Goal: Entertainment & Leisure: Consume media (video, audio)

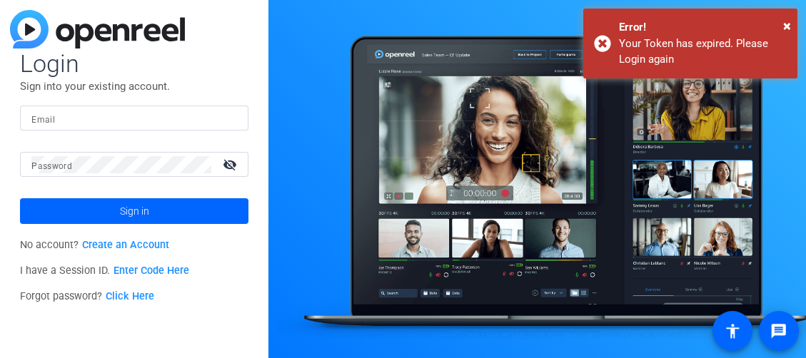
click at [155, 103] on form "Login Sign into your existing account. Email Password visibility_off Sign in" at bounding box center [134, 137] width 228 height 176
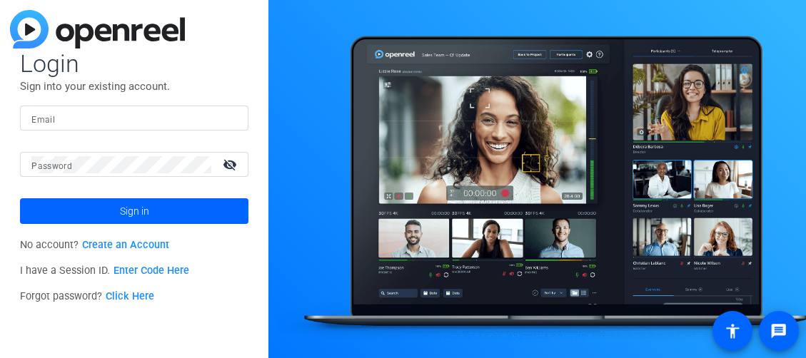
click at [135, 114] on input "Email" at bounding box center [134, 118] width 206 height 17
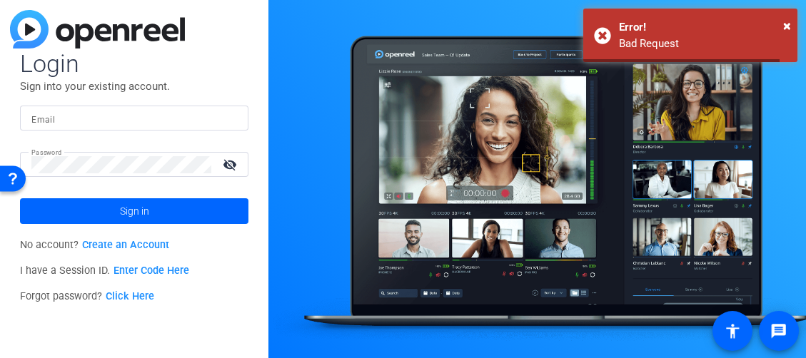
click at [66, 113] on input "Email" at bounding box center [134, 118] width 206 height 17
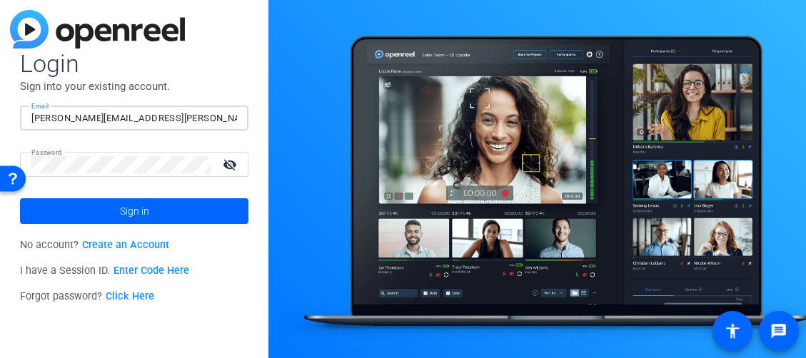
type input "[PERSON_NAME][EMAIL_ADDRESS][PERSON_NAME][DOMAIN_NAME]"
click at [20, 198] on button "Sign in" at bounding box center [134, 211] width 228 height 26
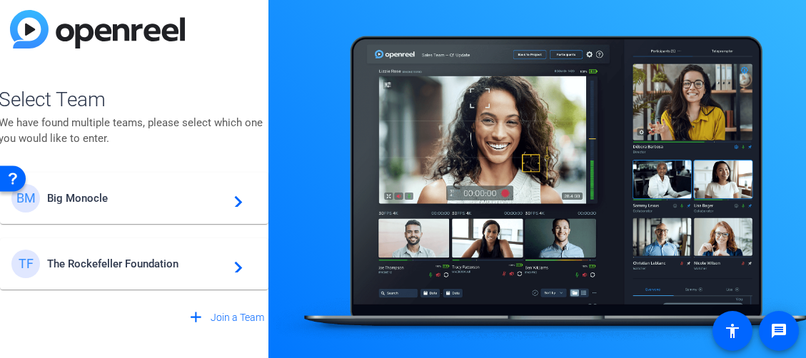
click at [100, 263] on span "The Rockefeller Foundation" at bounding box center [136, 264] width 178 height 13
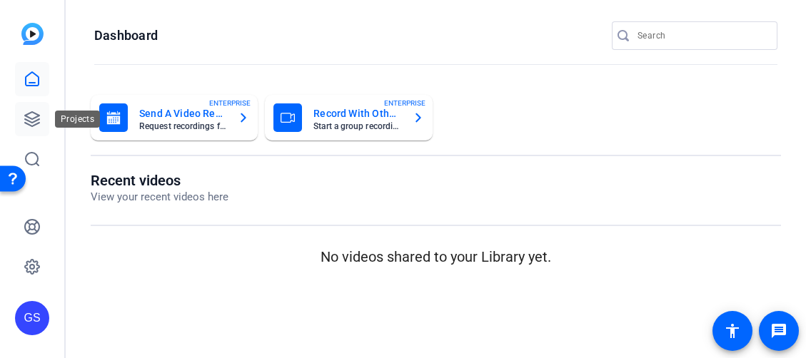
click at [31, 115] on icon at bounding box center [32, 119] width 17 height 17
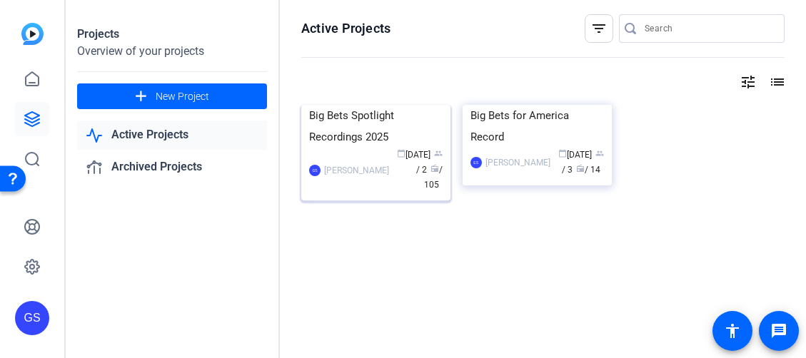
click at [375, 148] on div "Big Bets Spotlight Recordings 2025" at bounding box center [375, 126] width 133 height 43
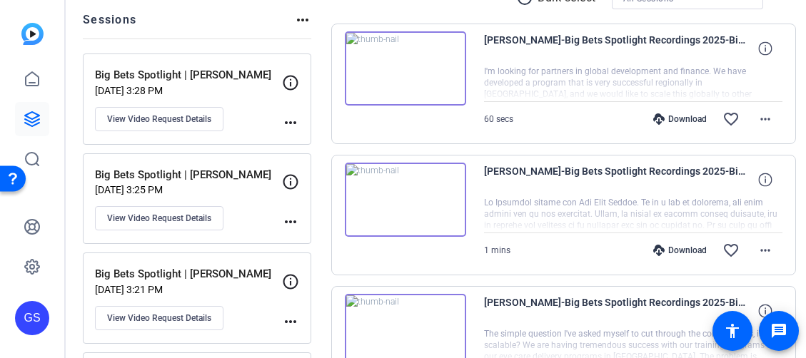
scroll to position [157, 0]
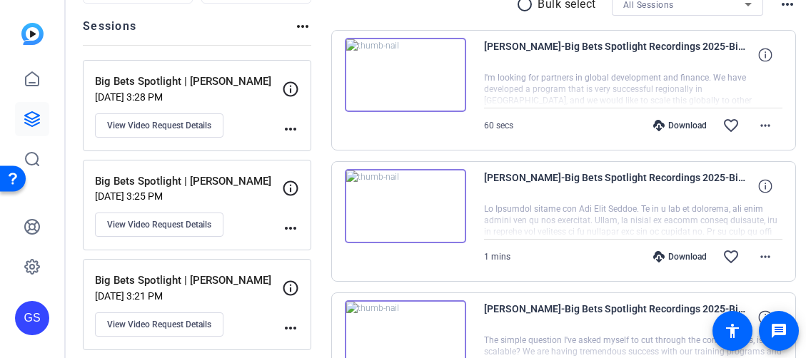
click at [220, 86] on p "Big Bets Spotlight | [PERSON_NAME]" at bounding box center [193, 82] width 196 height 16
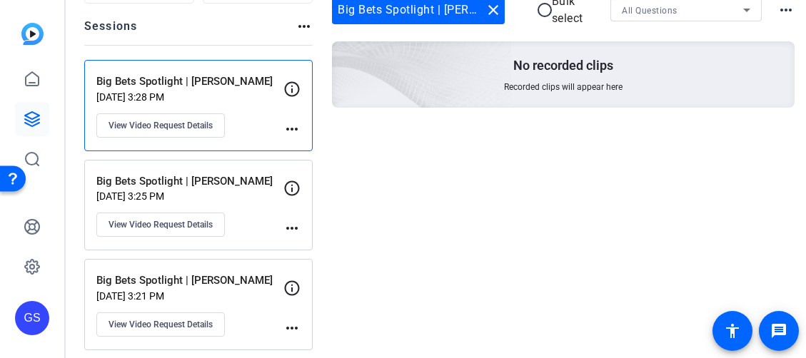
click at [211, 189] on div "Big Bets Spotlight | [PERSON_NAME] [DATE] 3:25 PM View Video Request Details" at bounding box center [189, 205] width 187 height 64
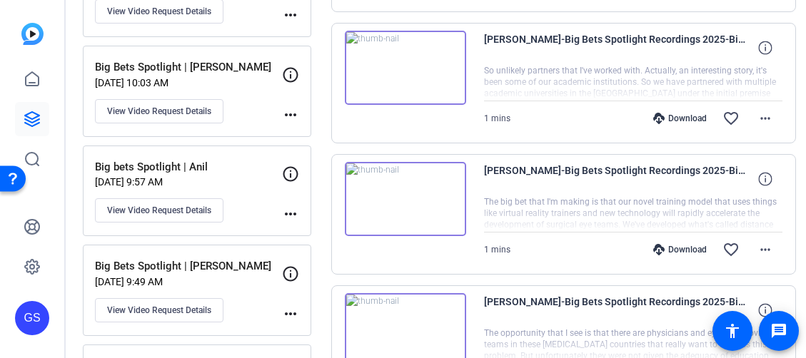
scroll to position [572, 0]
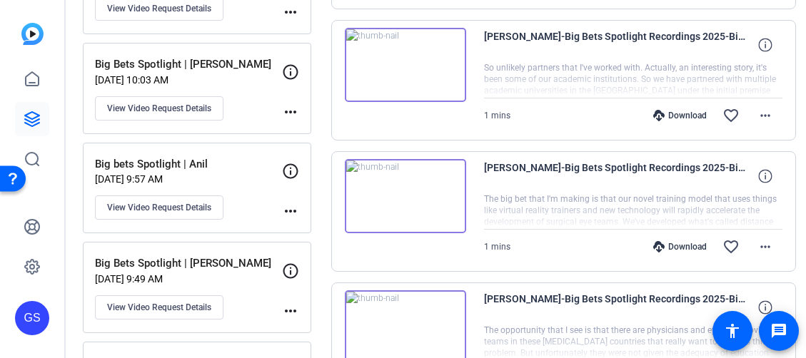
click at [211, 68] on p "Big Bets Spotlight | [PERSON_NAME]" at bounding box center [193, 64] width 196 height 16
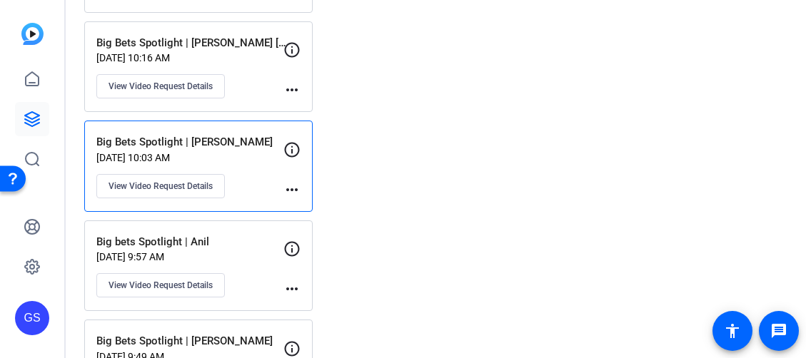
scroll to position [501, 0]
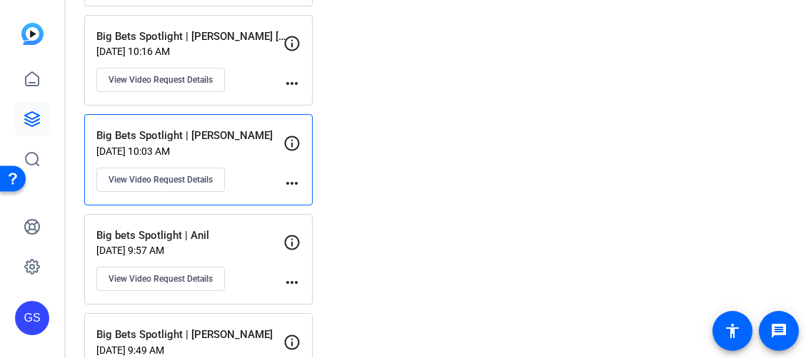
click at [255, 248] on p "[DATE] 9:57 AM" at bounding box center [189, 250] width 187 height 11
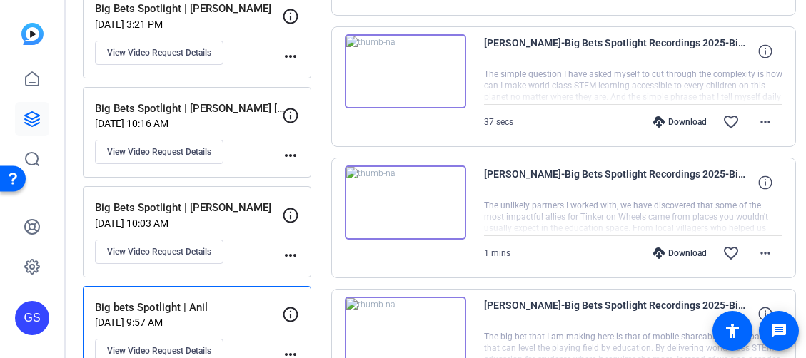
scroll to position [311, 0]
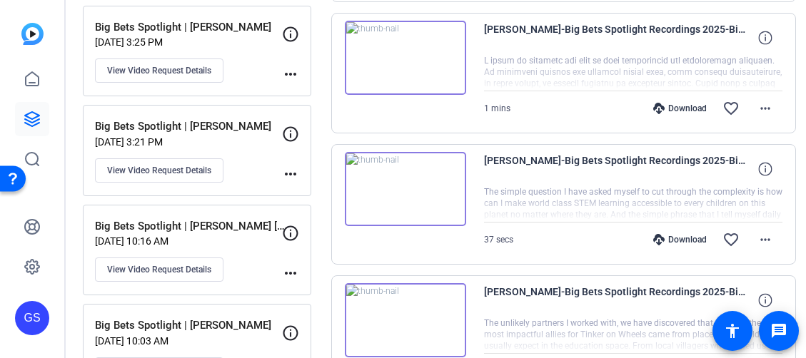
click at [400, 73] on img at bounding box center [405, 58] width 121 height 74
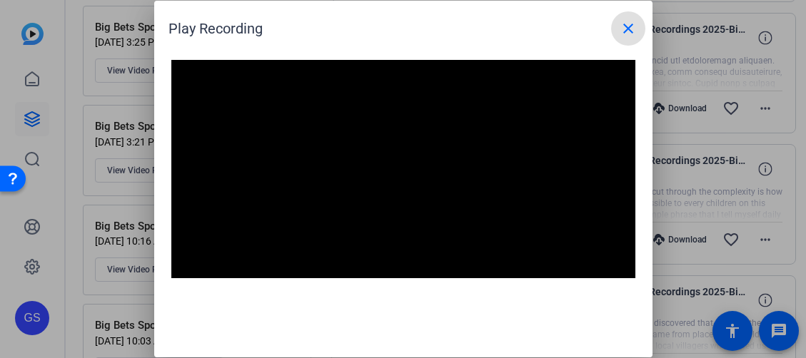
click at [633, 24] on mat-icon "close" at bounding box center [627, 28] width 17 height 17
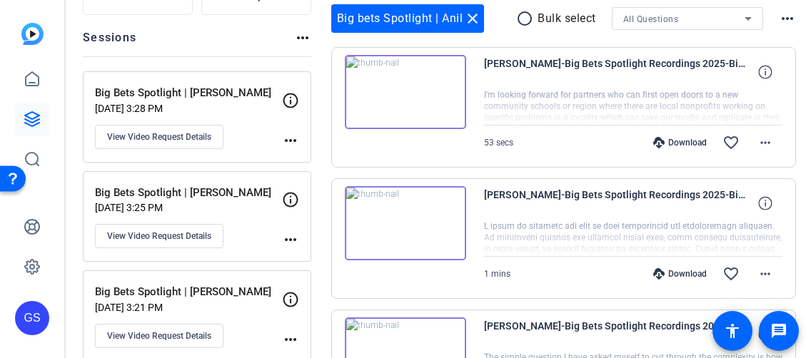
scroll to position [34, 0]
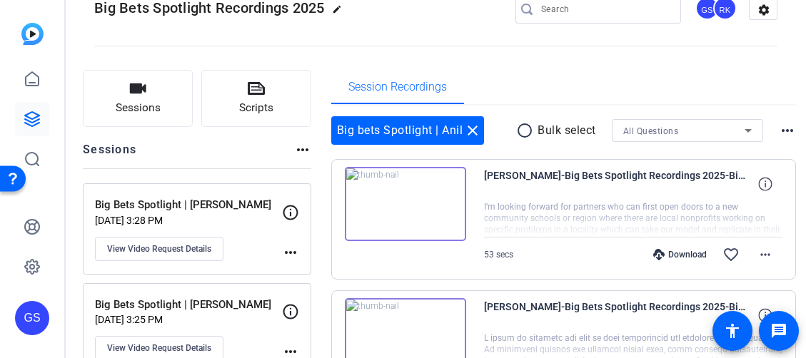
click at [403, 213] on img at bounding box center [405, 204] width 121 height 74
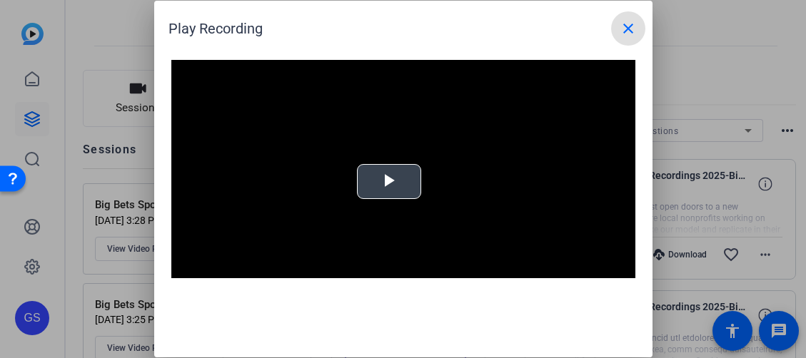
click at [389, 182] on span "Video Player" at bounding box center [389, 182] width 0 height 0
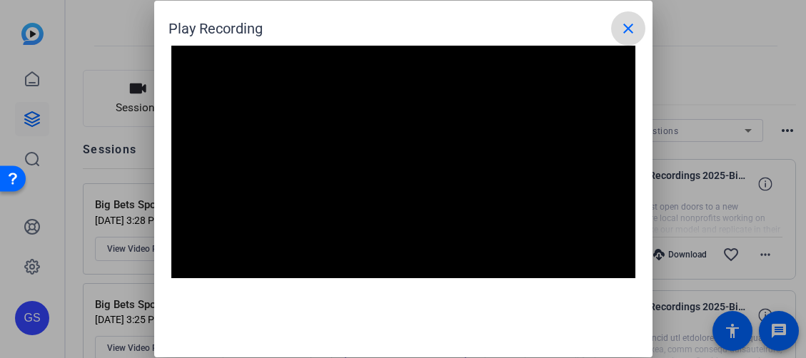
click at [629, 24] on mat-icon "close" at bounding box center [627, 28] width 17 height 17
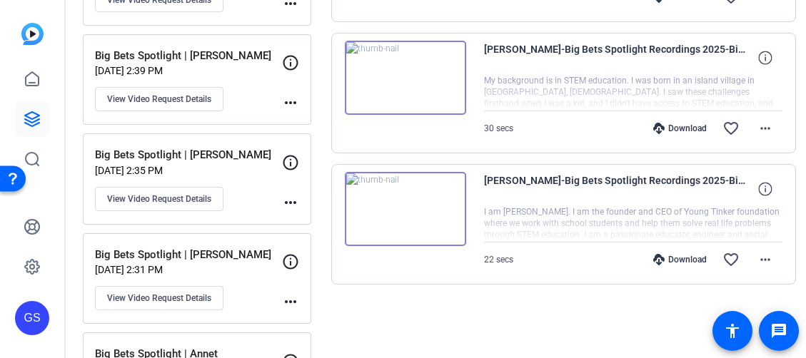
scroll to position [1075, 0]
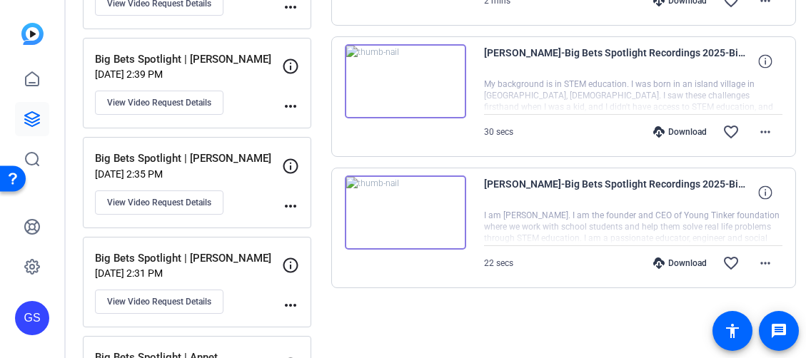
click at [397, 220] on img at bounding box center [405, 213] width 121 height 74
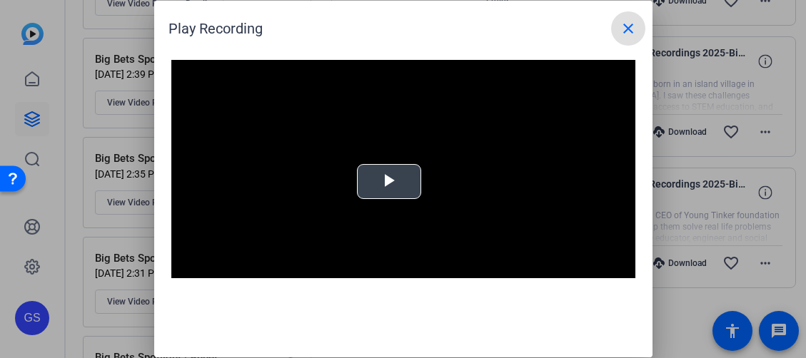
click at [389, 182] on span "Video Player" at bounding box center [389, 182] width 0 height 0
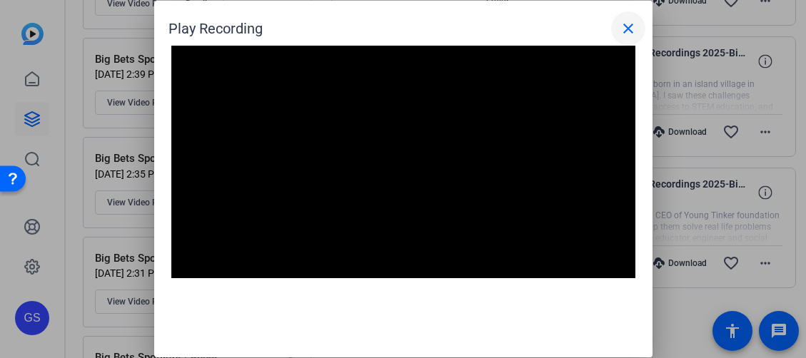
click at [628, 29] on mat-icon "close" at bounding box center [627, 28] width 17 height 17
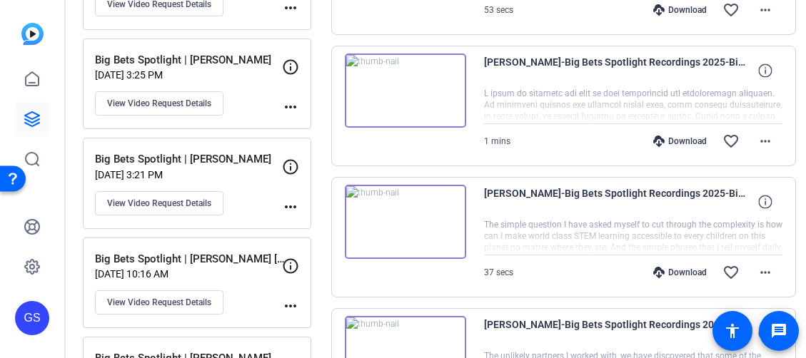
scroll to position [179, 0]
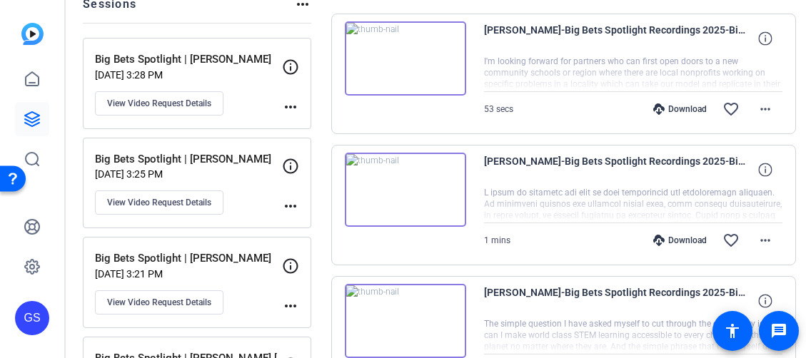
click at [249, 177] on p "[DATE] 3:25 PM" at bounding box center [188, 173] width 187 height 11
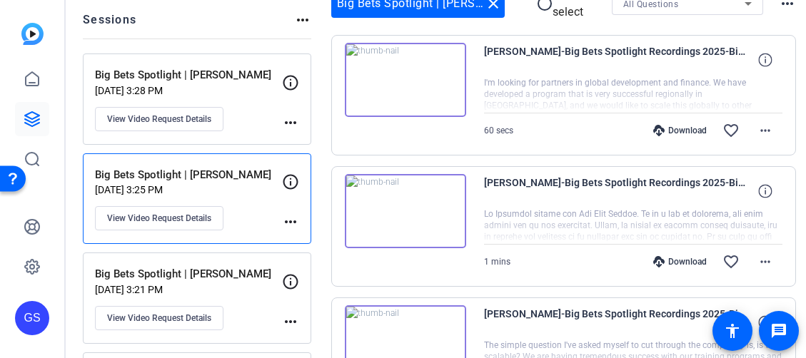
scroll to position [0, 0]
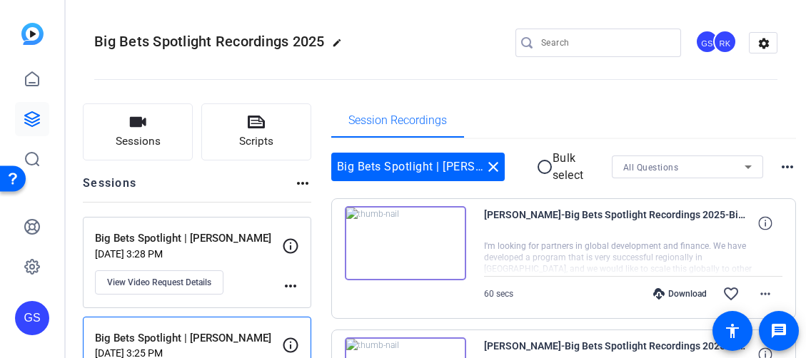
click at [397, 242] on img at bounding box center [405, 243] width 121 height 74
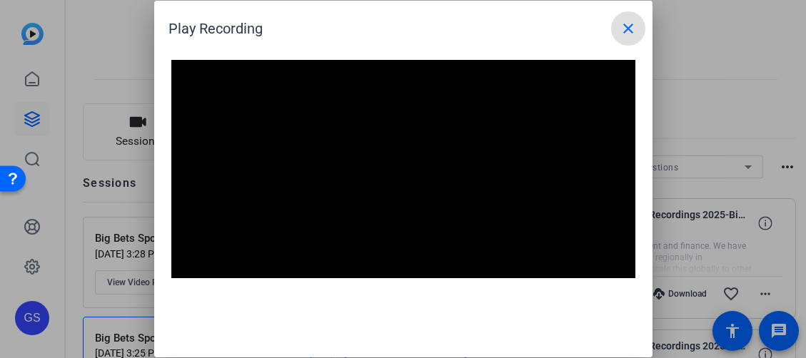
click at [385, 185] on video "Video Player" at bounding box center [403, 190] width 464 height 261
click at [368, 165] on video "Video Player" at bounding box center [403, 190] width 464 height 261
click at [631, 34] on mat-icon "close" at bounding box center [627, 28] width 17 height 17
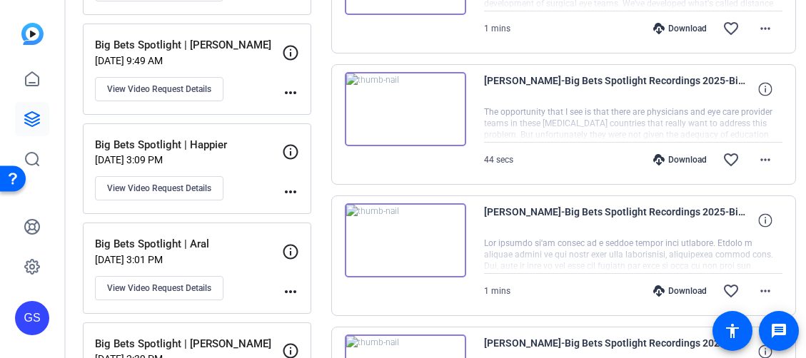
scroll to position [1150, 0]
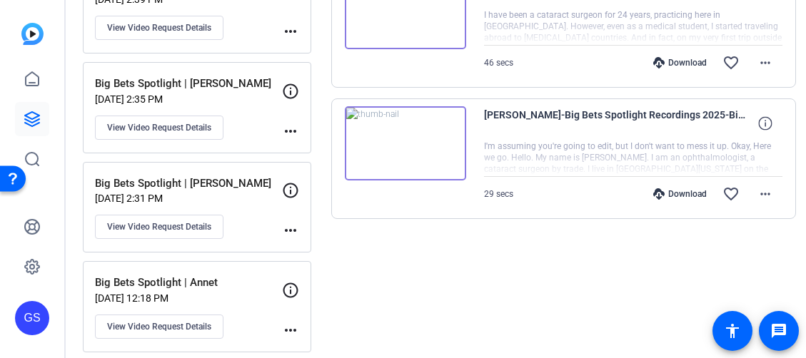
click at [395, 139] on img at bounding box center [405, 143] width 121 height 74
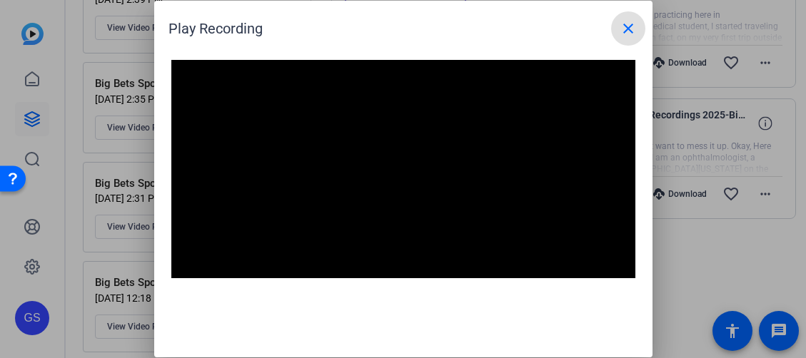
click at [678, 228] on div at bounding box center [403, 179] width 806 height 358
